Goal: Find specific page/section: Find specific page/section

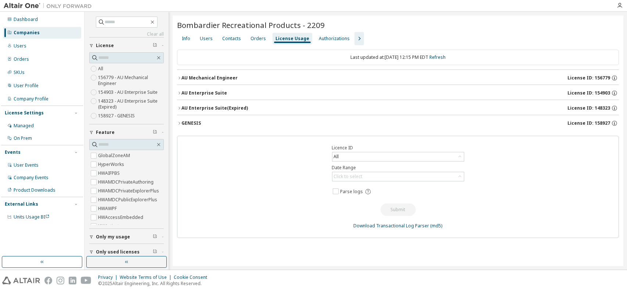
click at [179, 121] on icon "button" at bounding box center [179, 123] width 4 height 4
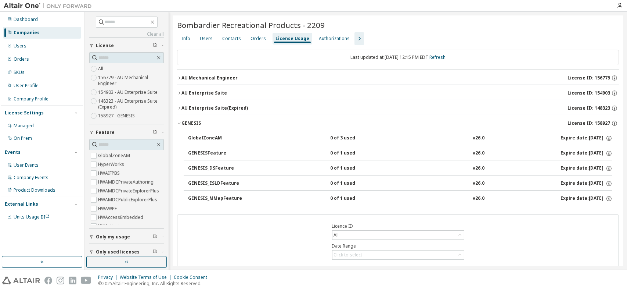
drag, startPoint x: 198, startPoint y: 71, endPoint x: 87, endPoint y: 32, distance: 117.6
click at [154, 62] on div "Clear all Collapse on share string Only used licenses Only my usage Feature Glo…" at bounding box center [355, 141] width 543 height 258
click at [355, 37] on icon "button" at bounding box center [359, 38] width 9 height 9
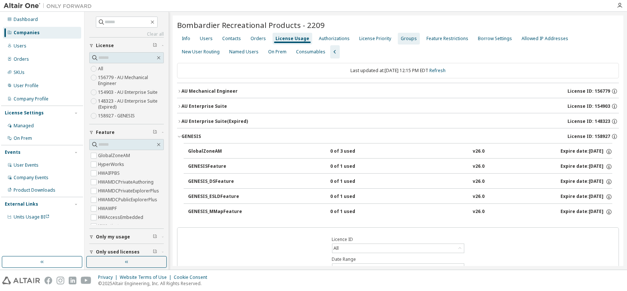
click at [401, 38] on div "Groups" at bounding box center [409, 39] width 16 height 6
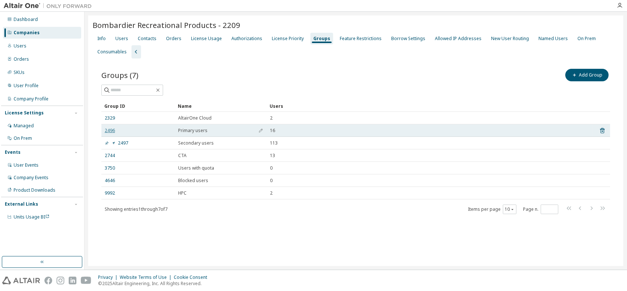
click at [106, 130] on link "2496" at bounding box center [110, 130] width 10 height 6
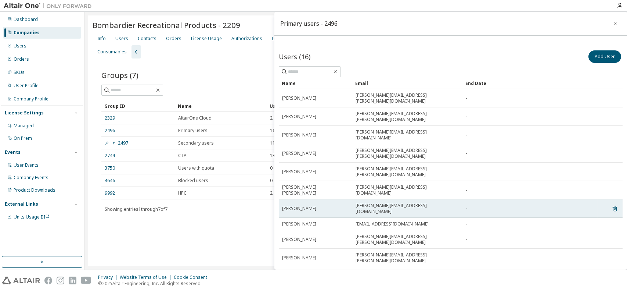
scroll to position [76, 0]
